Goal: Task Accomplishment & Management: Manage account settings

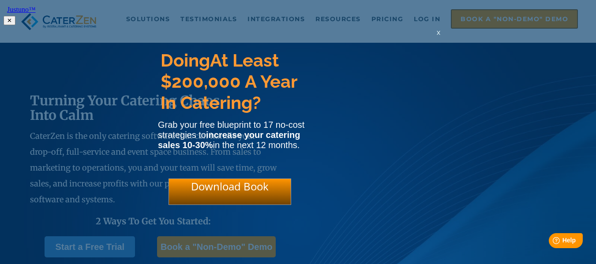
click at [438, 34] on span "x" at bounding box center [439, 32] width 4 height 8
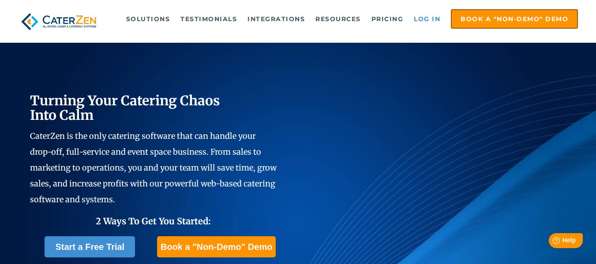
click at [422, 17] on link "Log in" at bounding box center [426, 19] width 35 height 18
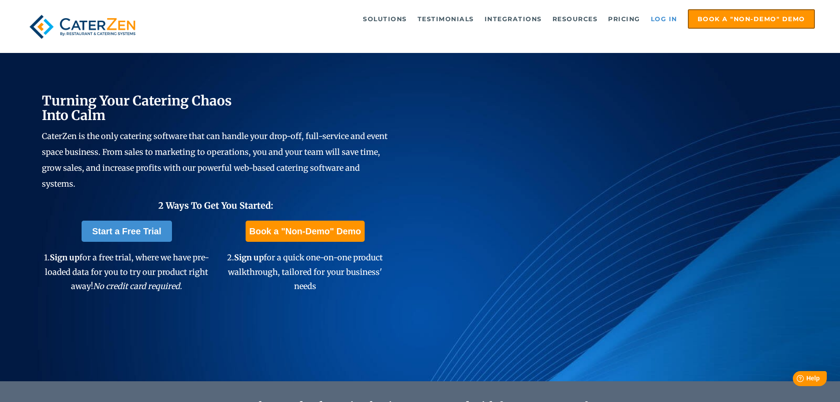
click at [671, 16] on link "Log in" at bounding box center [664, 19] width 35 height 18
